Goal: Task Accomplishment & Management: Manage account settings

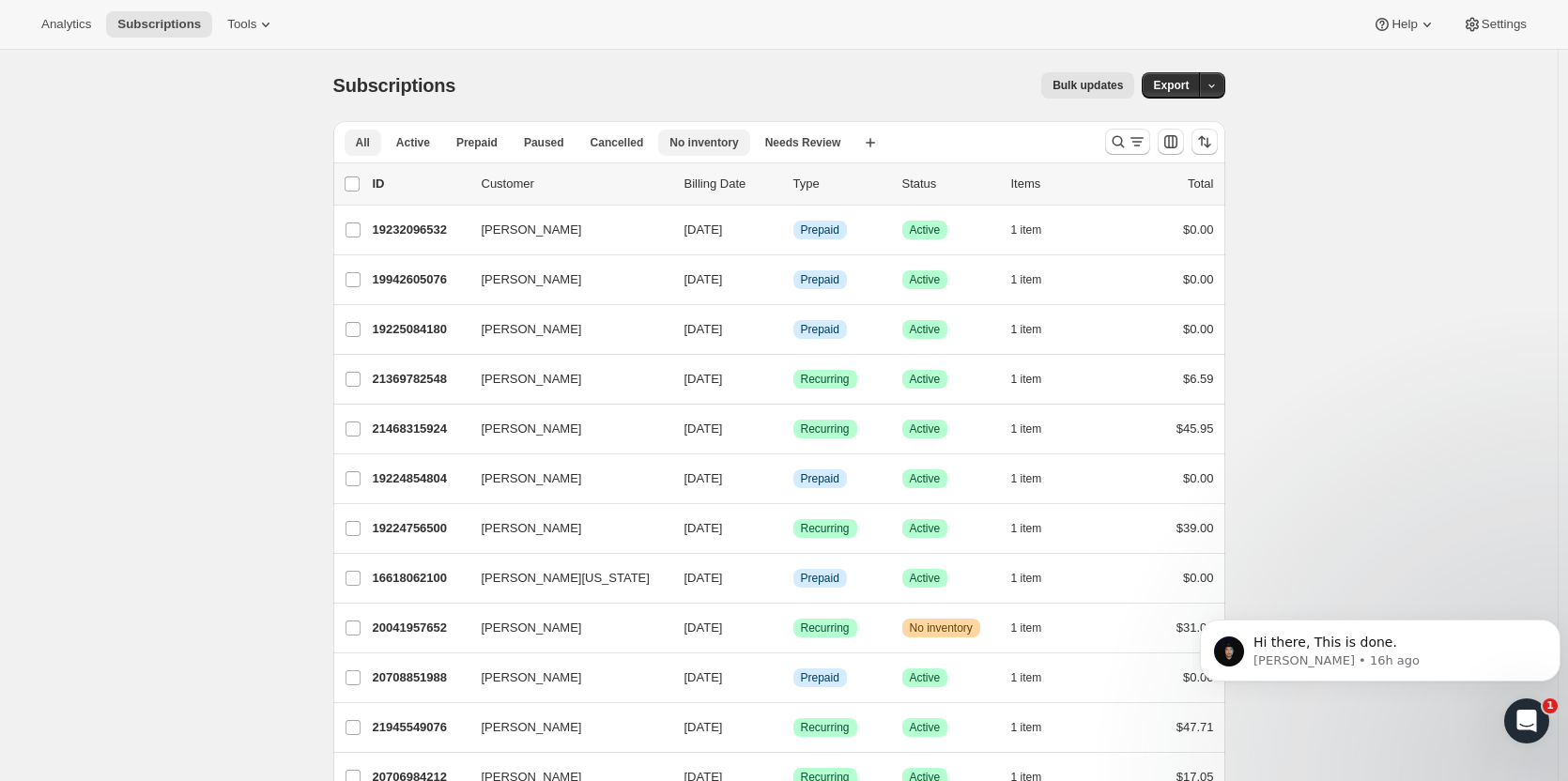
click at [692, 139] on span "No inventory" at bounding box center [703, 143] width 68 height 15
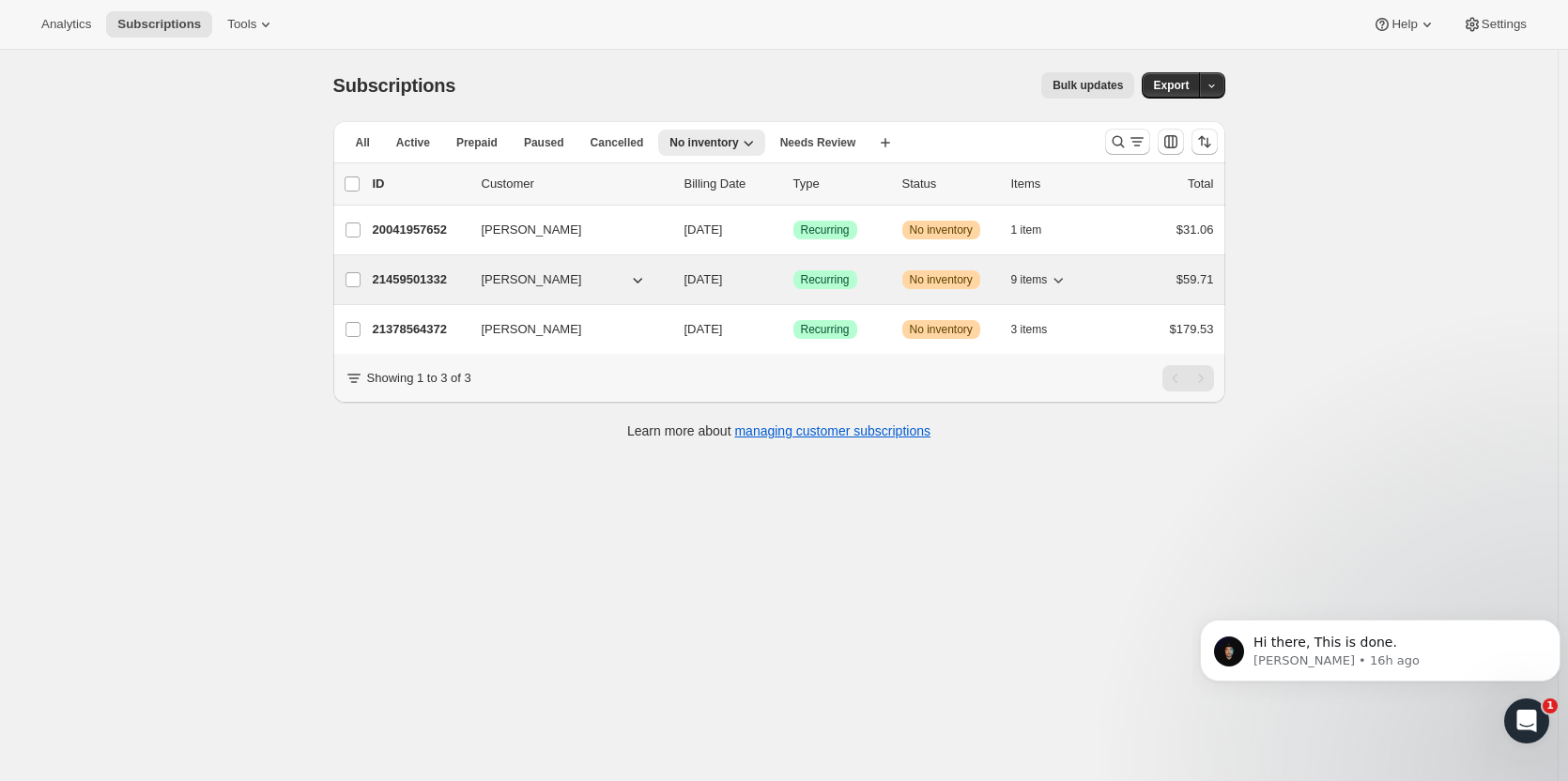
click at [873, 276] on div "Success Recurring" at bounding box center [840, 279] width 93 height 18
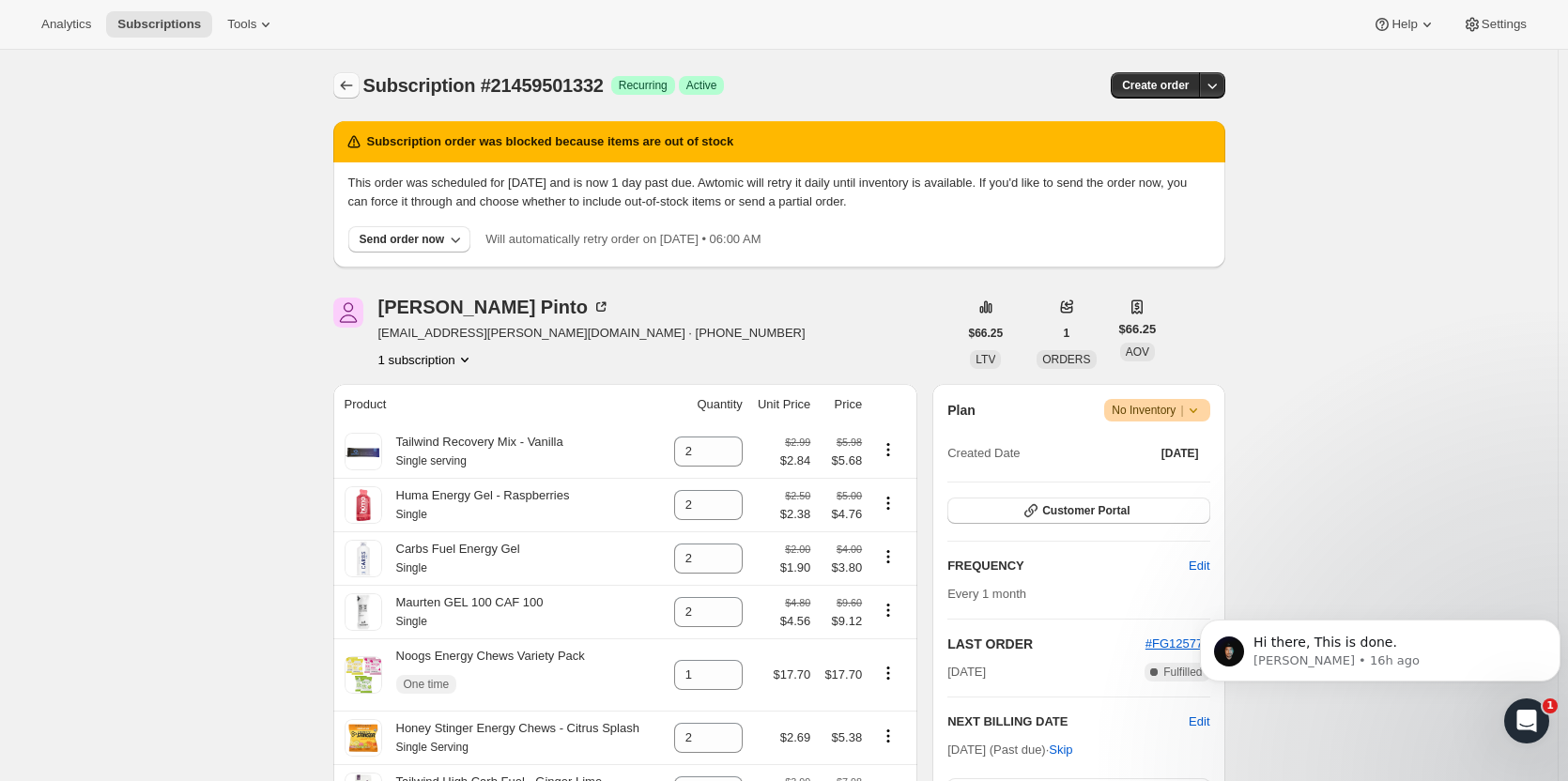
click at [340, 80] on button "Subscriptions" at bounding box center [346, 85] width 26 height 26
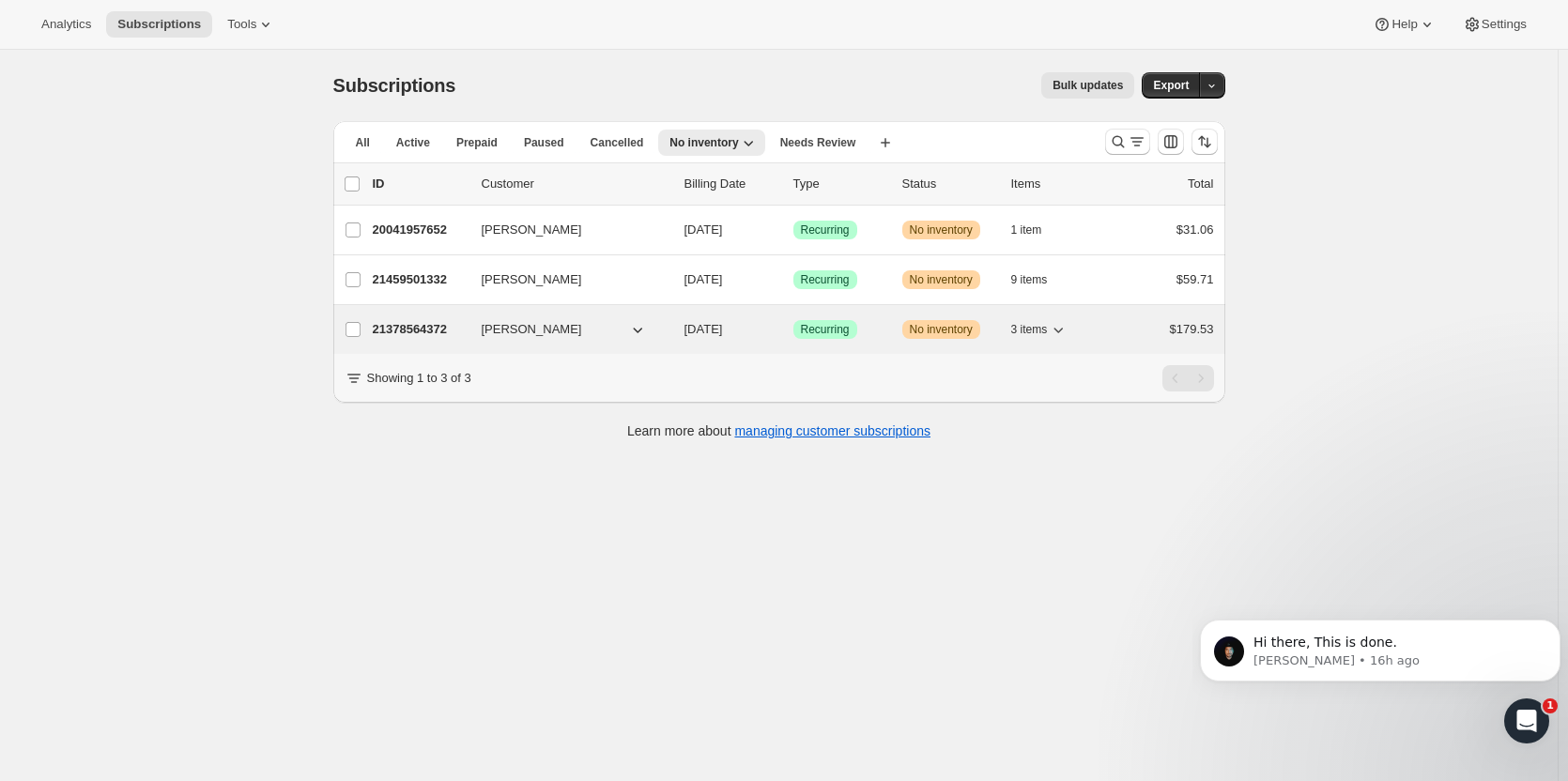
click at [857, 322] on span "Success Recurring" at bounding box center [825, 328] width 64 height 18
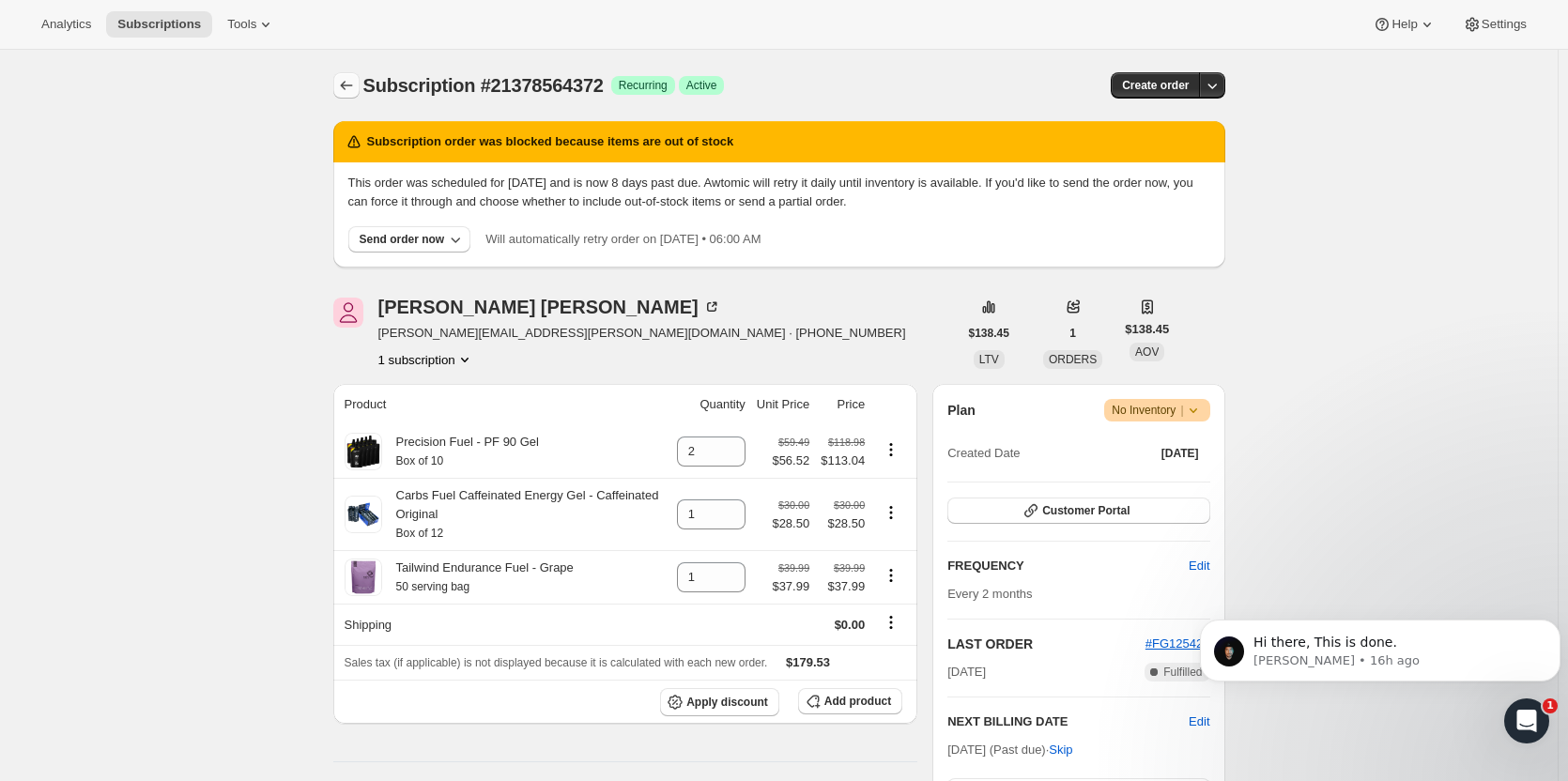
click at [346, 82] on icon "Subscriptions" at bounding box center [346, 85] width 18 height 18
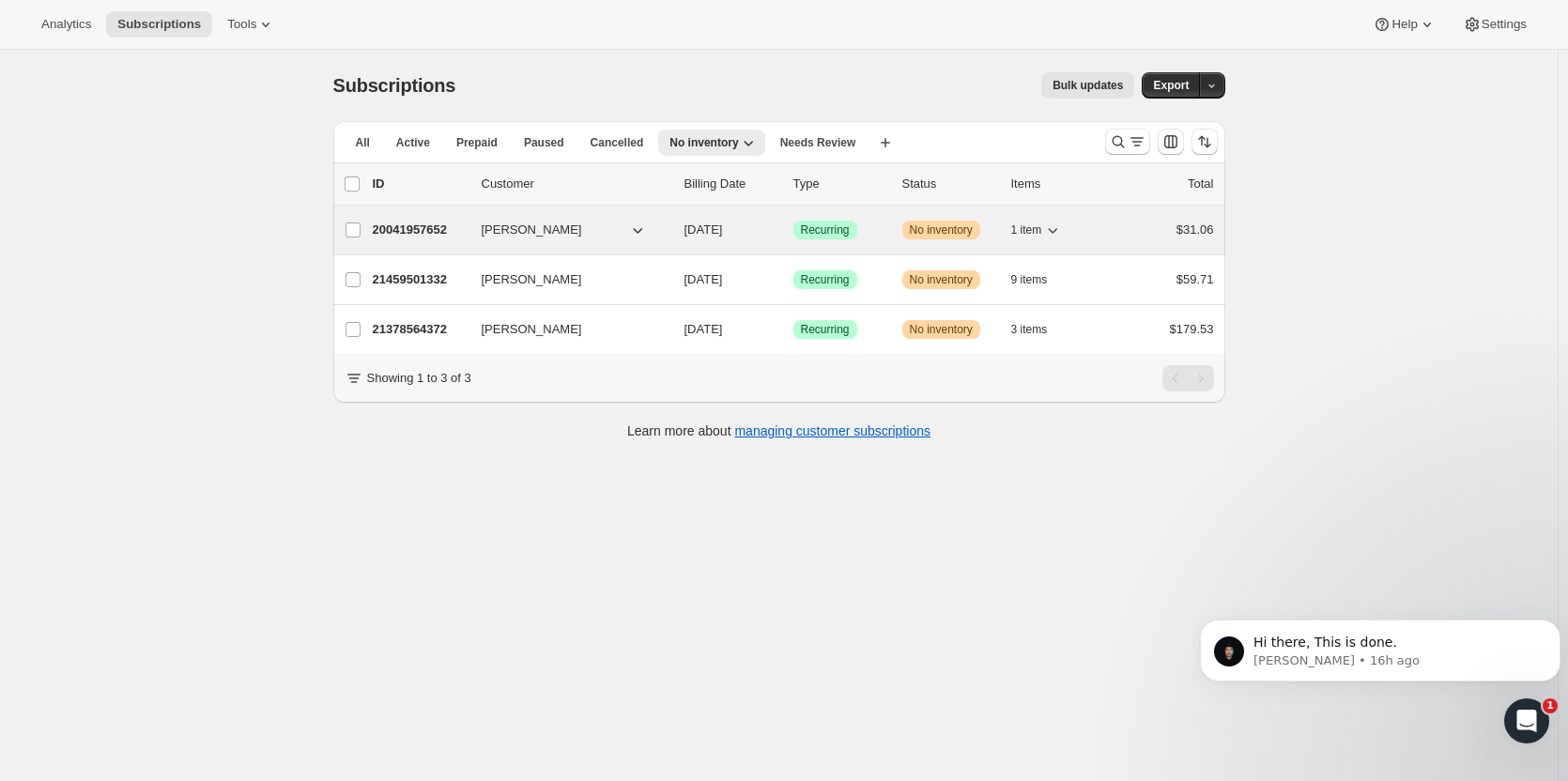
click at [832, 223] on span "Recurring" at bounding box center [824, 230] width 49 height 15
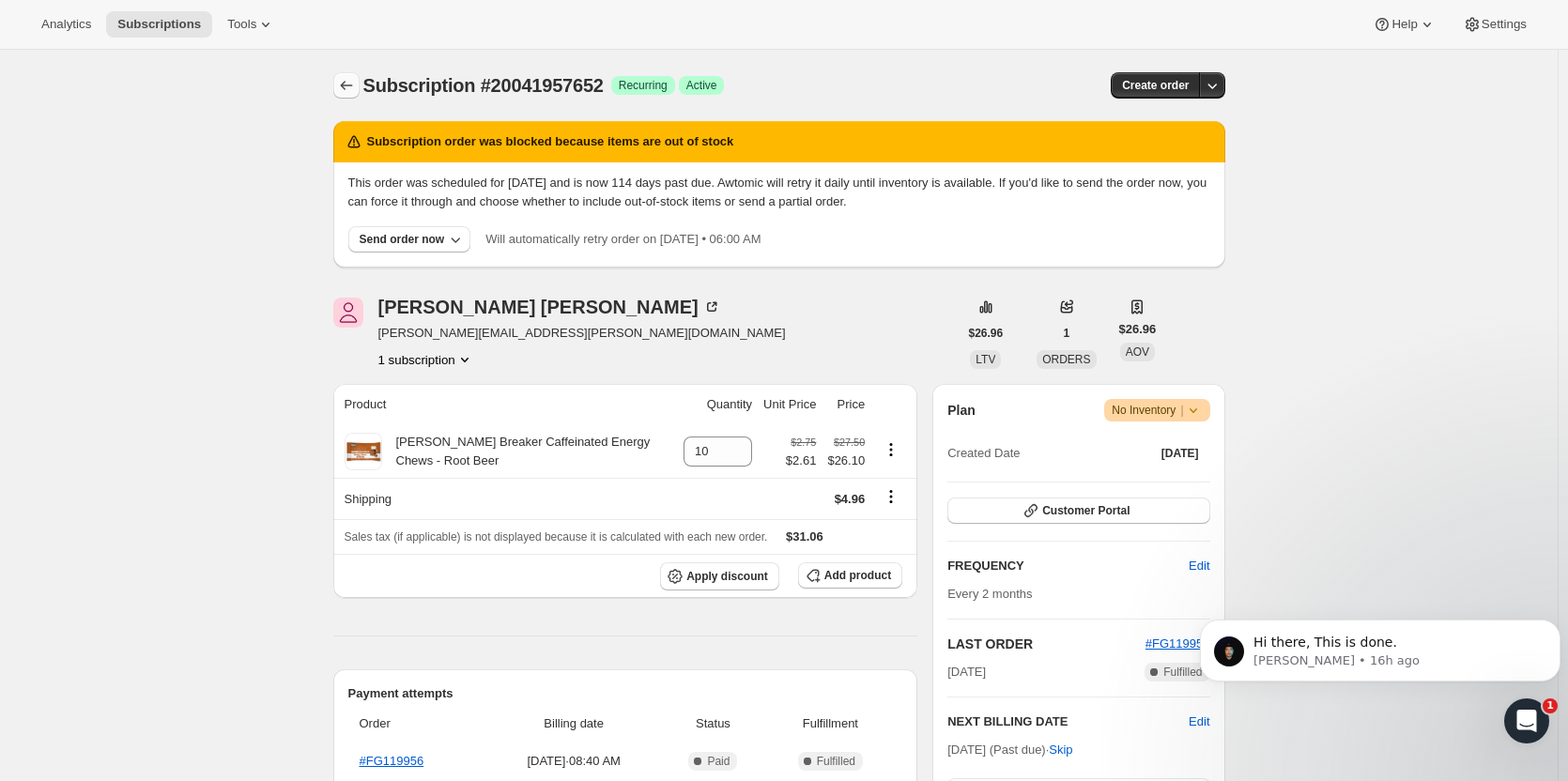
click at [349, 80] on icon "Subscriptions" at bounding box center [346, 85] width 18 height 18
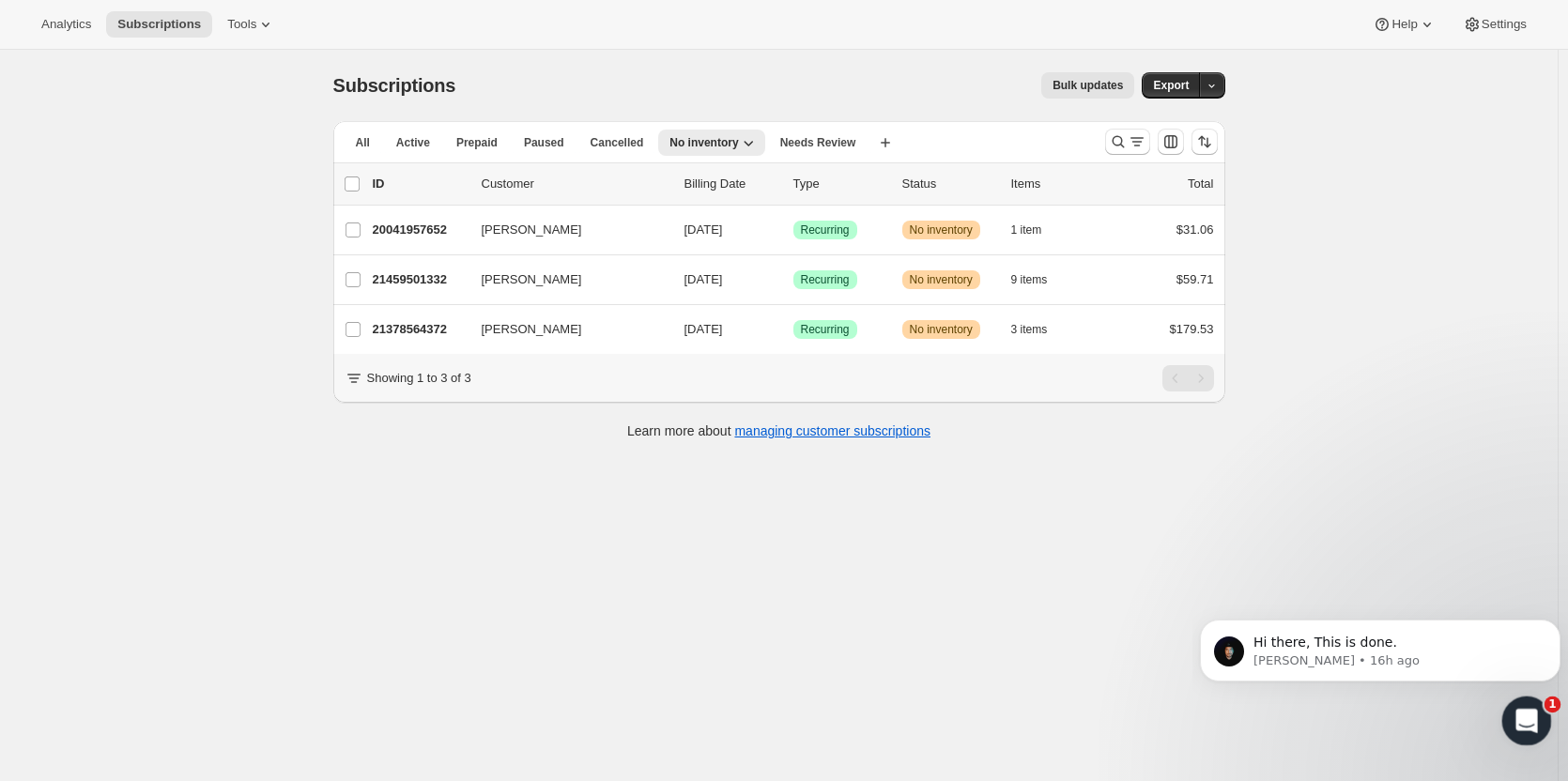
click at [1512, 716] on icon "Open Intercom Messenger" at bounding box center [1524, 718] width 31 height 31
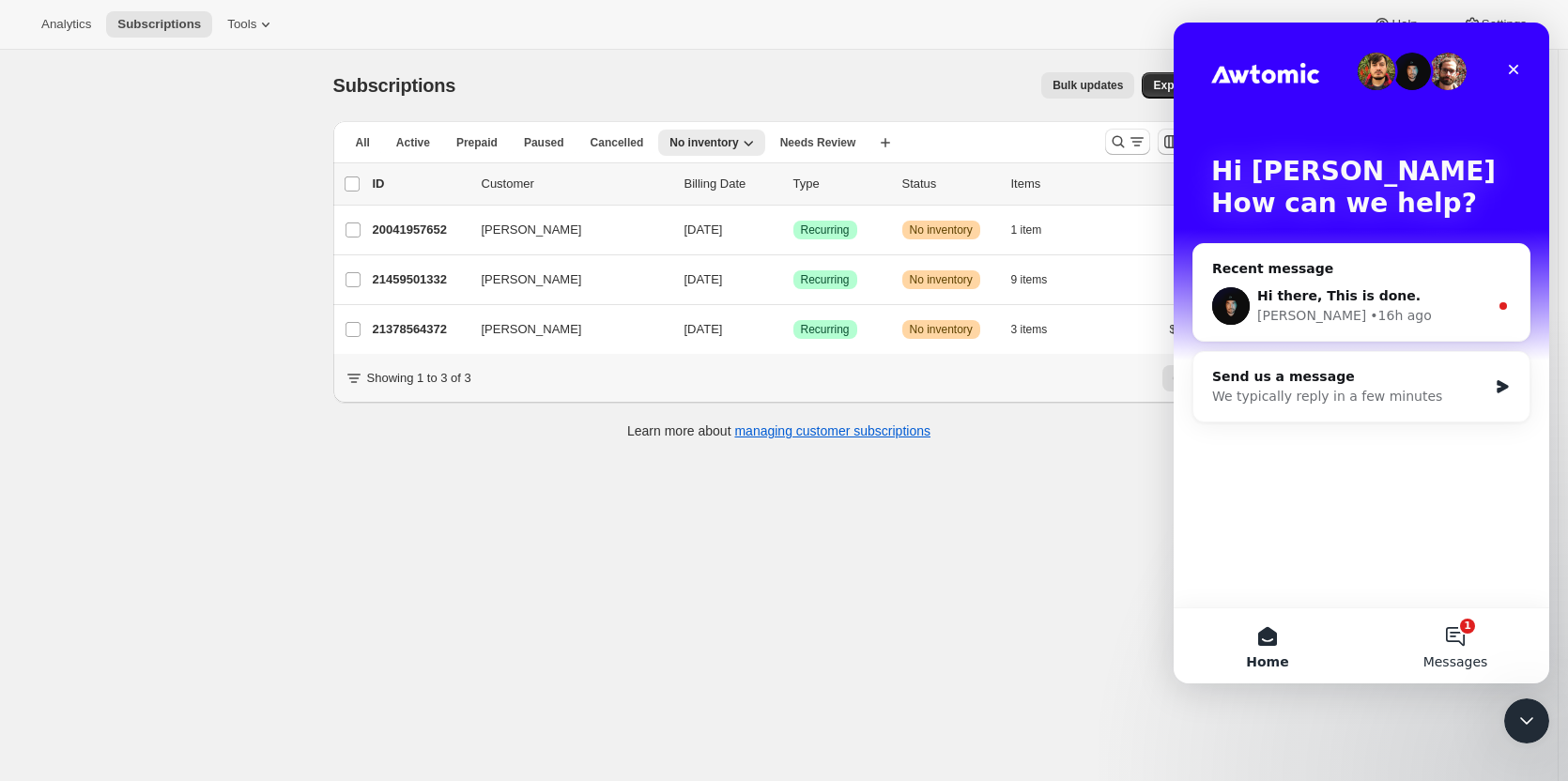
click at [1481, 641] on button "1 Messages" at bounding box center [1454, 646] width 188 height 75
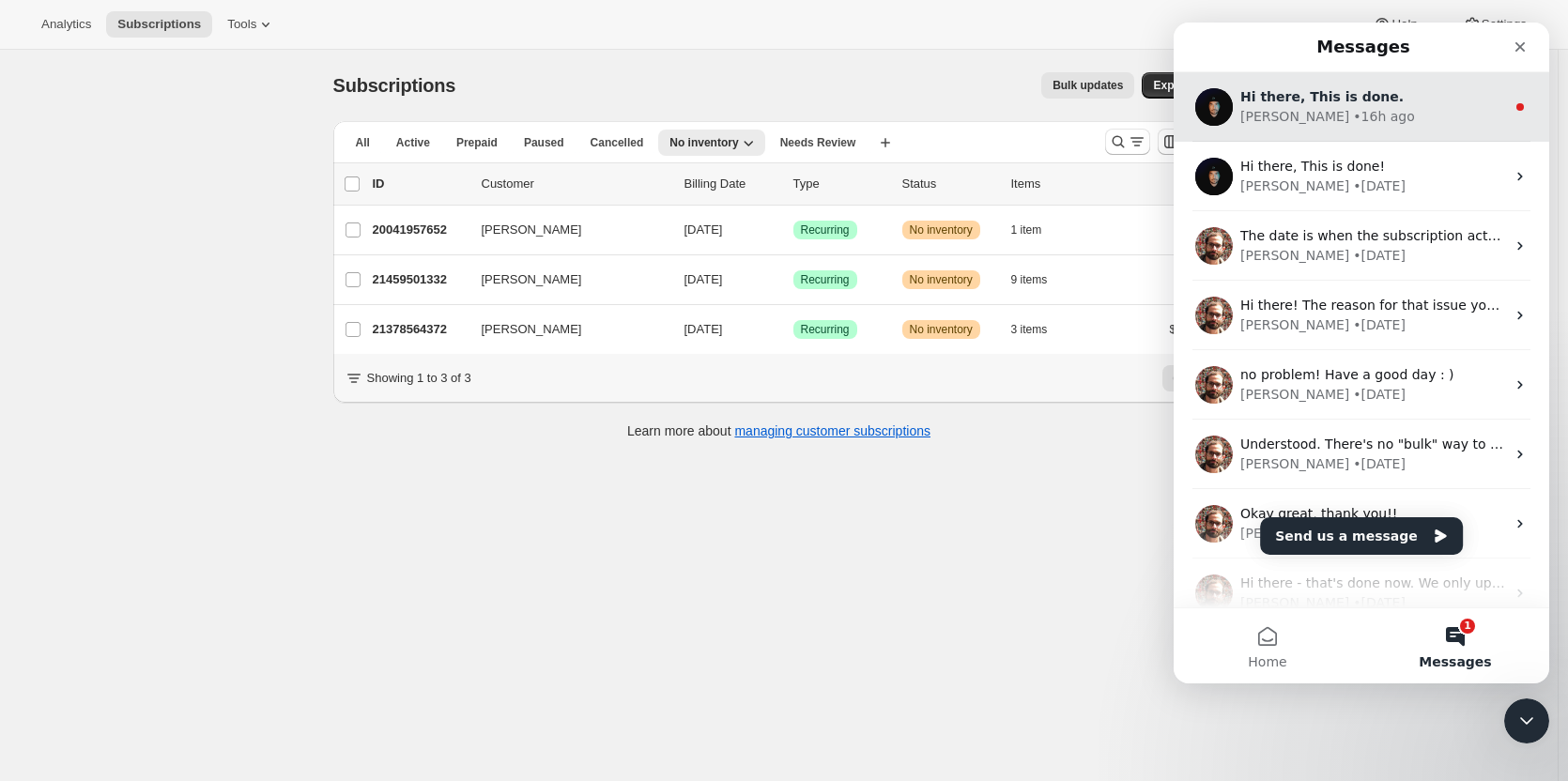
click at [1308, 128] on div "Hi there, This is done. Adrian • 16h ago" at bounding box center [1361, 107] width 376 height 69
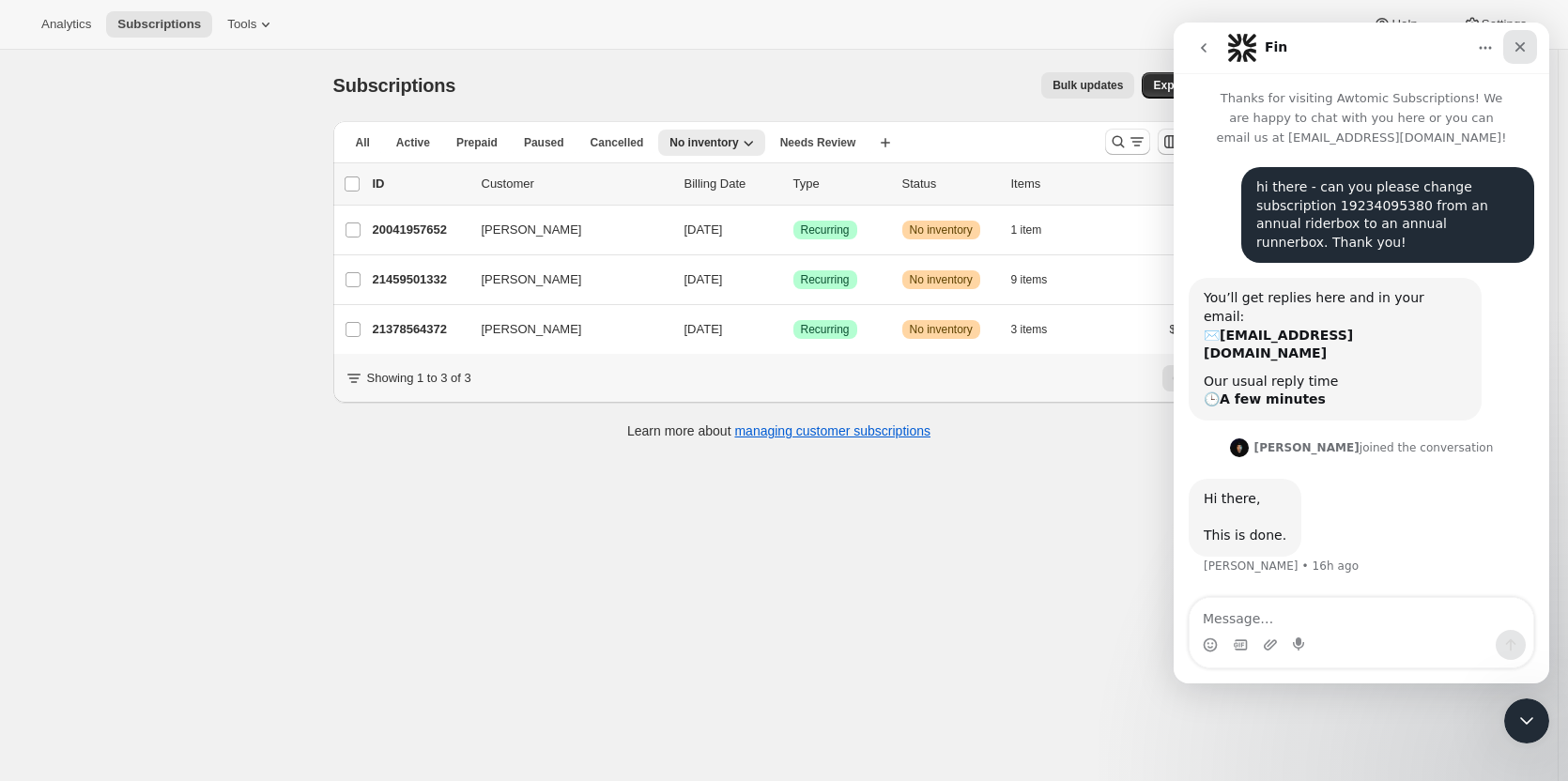
click at [1525, 49] on icon "Close" at bounding box center [1520, 47] width 15 height 15
